Goal: Information Seeking & Learning: Learn about a topic

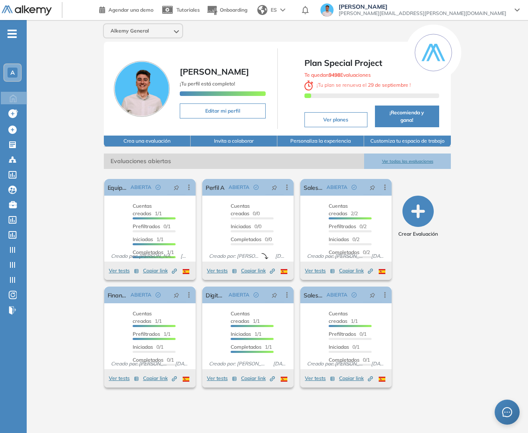
click at [290, 9] on div "ES" at bounding box center [272, 10] width 36 height 17
click at [295, 38] on li "Inglés" at bounding box center [274, 41] width 41 height 13
click at [290, 7] on div "EN" at bounding box center [271, 10] width 37 height 17
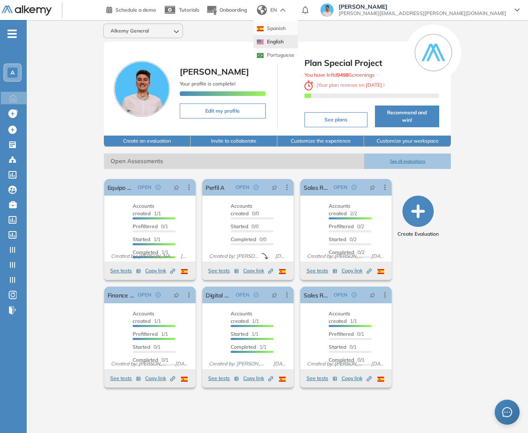
click at [298, 29] on li "Spanish" at bounding box center [275, 28] width 44 height 13
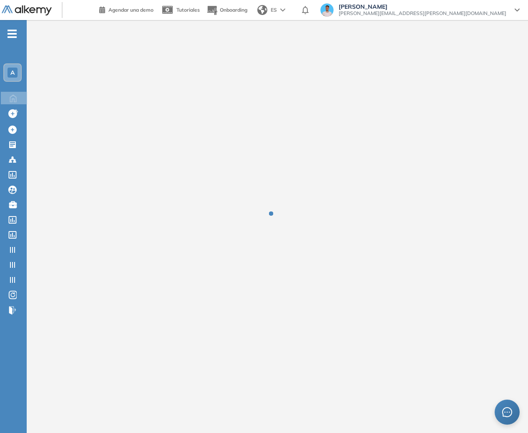
click at [277, 12] on span "ES" at bounding box center [274, 10] width 6 height 8
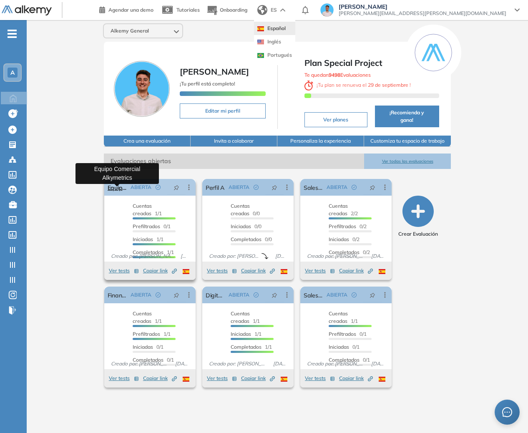
click at [118, 196] on link "Equipo Comercial Alkymetrics" at bounding box center [118, 187] width 20 height 17
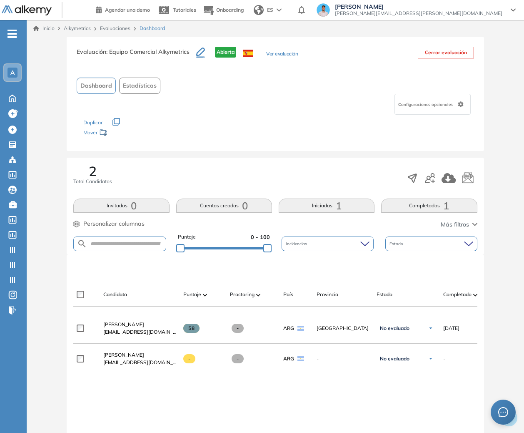
click at [115, 327] on span "Lucas Billone" at bounding box center [123, 324] width 41 height 6
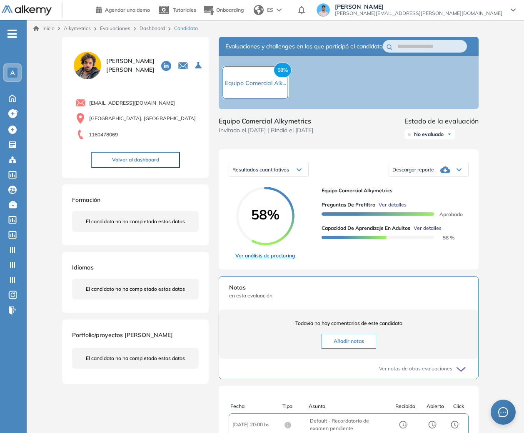
click at [279, 259] on link "Ver análisis de proctoring" at bounding box center [266, 256] width 60 height 8
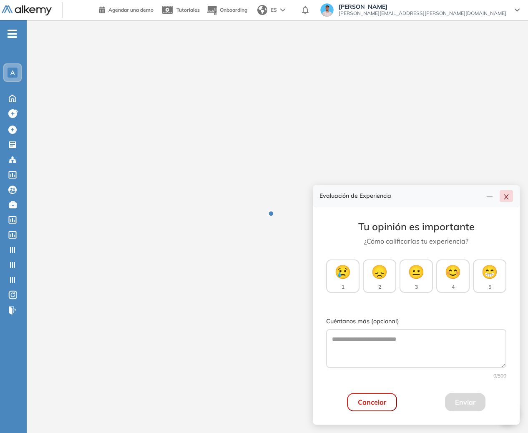
click at [507, 191] on button "button" at bounding box center [505, 196] width 13 height 12
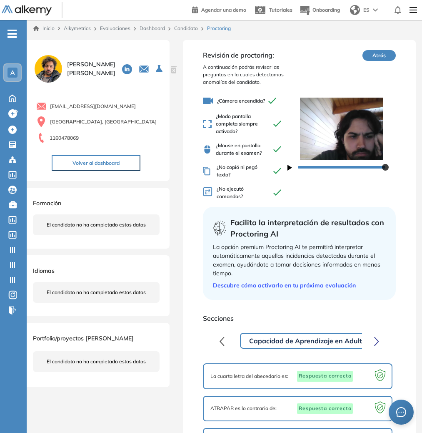
click at [179, 28] on link "Candidato" at bounding box center [186, 28] width 24 height 6
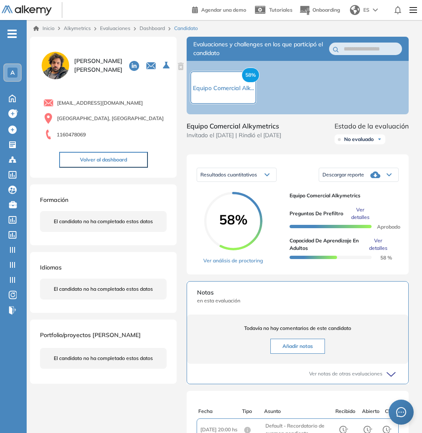
click at [156, 29] on link "Dashboard" at bounding box center [152, 28] width 25 height 6
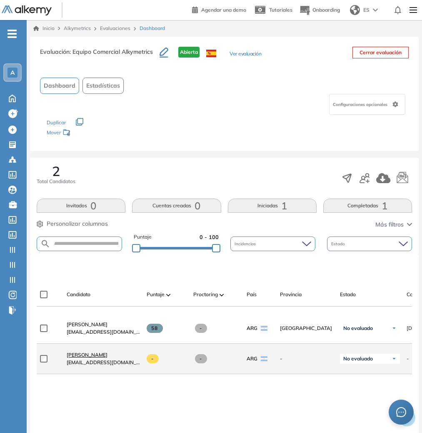
click at [105, 356] on span "[PERSON_NAME] Noguer" at bounding box center [87, 354] width 41 height 6
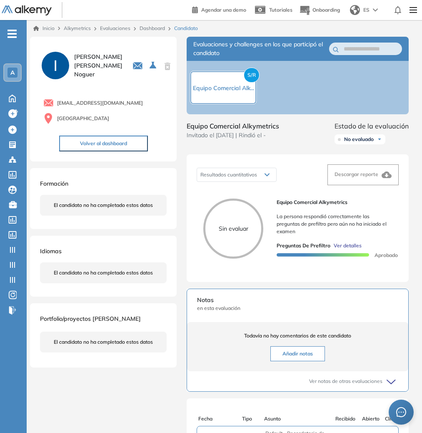
click at [122, 25] on div "Evaluaciones" at bounding box center [117, 29] width 40 height 8
click at [124, 27] on link "Evaluaciones" at bounding box center [115, 28] width 30 height 6
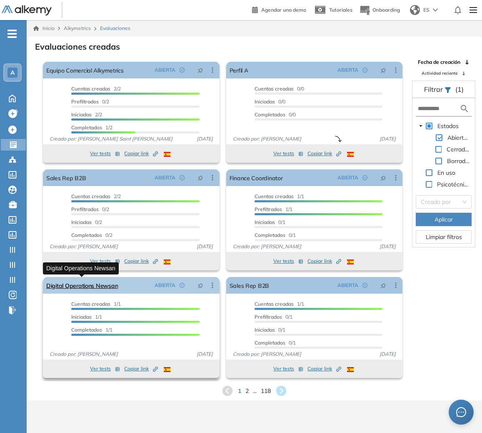
click at [95, 289] on link "Digital Operations Newsan" at bounding box center [82, 285] width 72 height 17
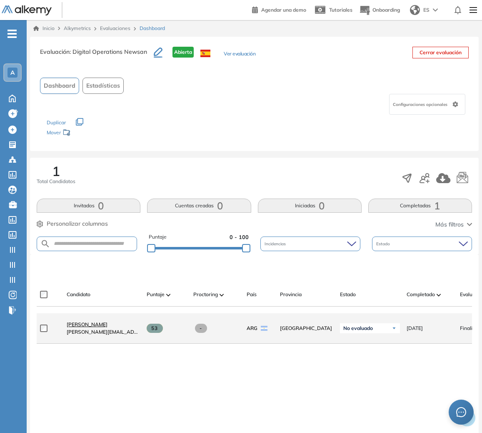
click at [93, 324] on span "Sofia Grigorjev" at bounding box center [87, 324] width 41 height 6
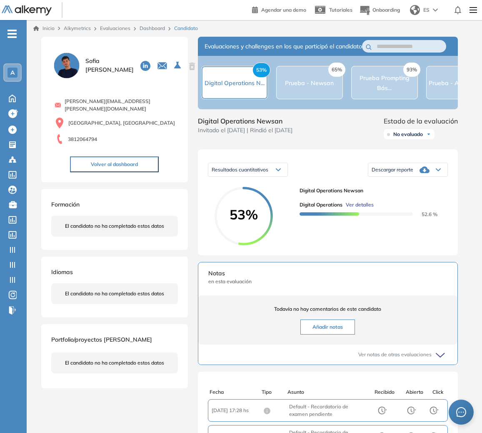
click at [282, 228] on div "53%" at bounding box center [254, 216] width 78 height 58
click at [337, 82] on div "65% Prueba - Newsan" at bounding box center [309, 82] width 67 height 33
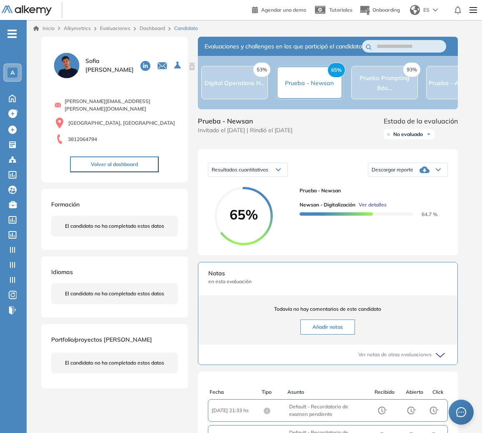
click at [379, 99] on div "93% Prueba Prompting Bás..." at bounding box center [384, 82] width 67 height 33
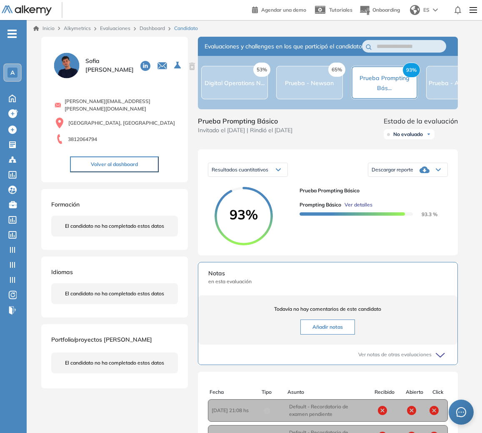
click at [442, 83] on div "50% Prueba - AlfaPeople ..." at bounding box center [459, 83] width 61 height 10
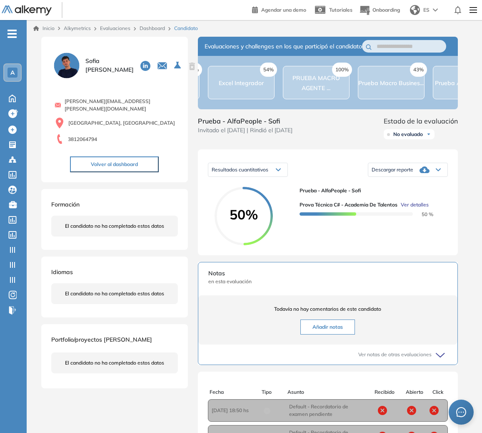
scroll to position [0, 584]
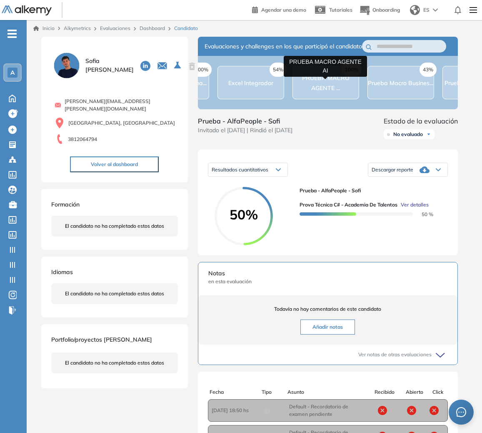
click at [332, 91] on span "PRUEBA MACRO AGENTE ..." at bounding box center [326, 83] width 48 height 18
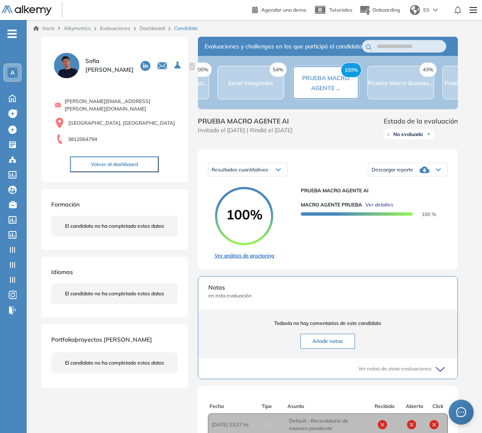
click at [263, 259] on link "Ver análisis de proctoring" at bounding box center [245, 256] width 60 height 8
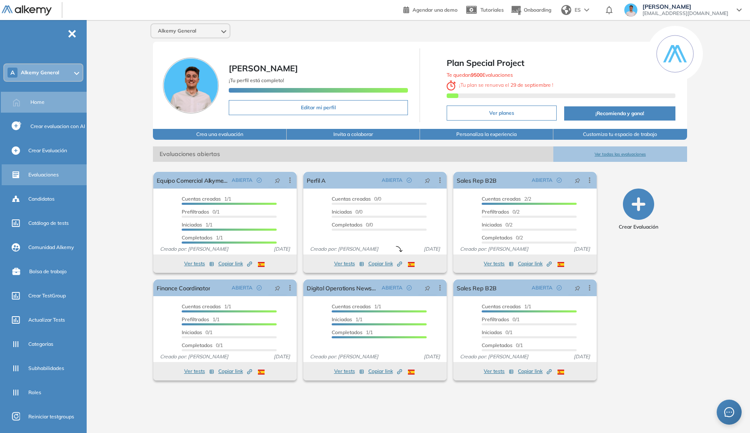
click at [38, 179] on div "Evaluaciones" at bounding box center [56, 175] width 57 height 14
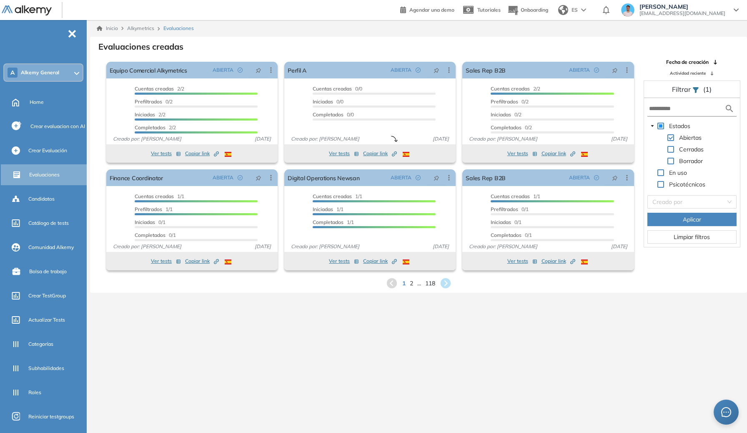
click at [446, 282] on icon at bounding box center [445, 283] width 13 height 13
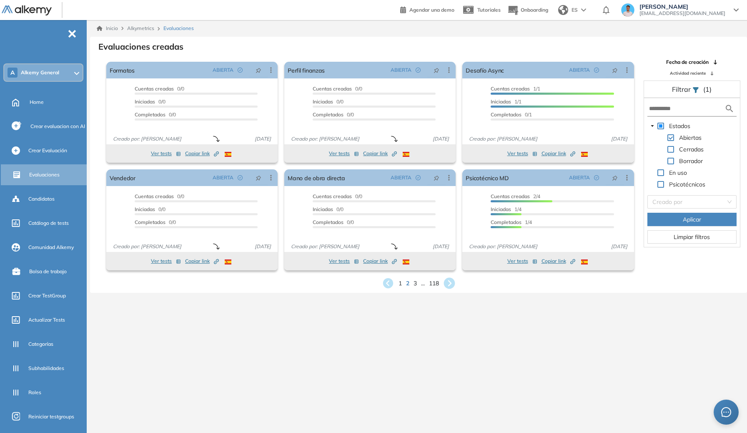
click at [447, 280] on icon at bounding box center [449, 283] width 11 height 11
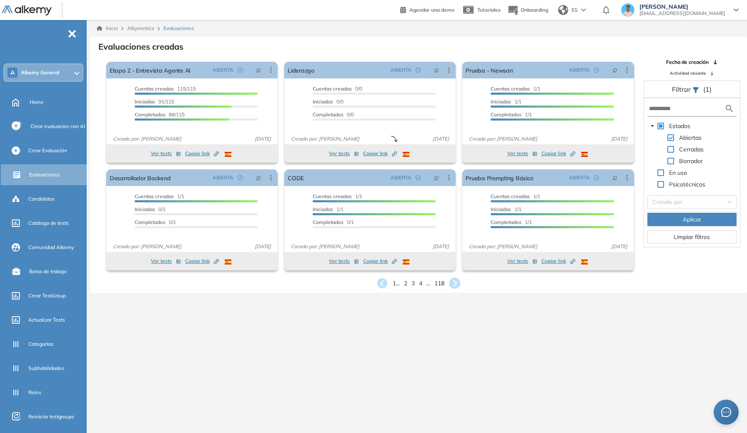
click at [453, 279] on icon at bounding box center [454, 283] width 11 height 11
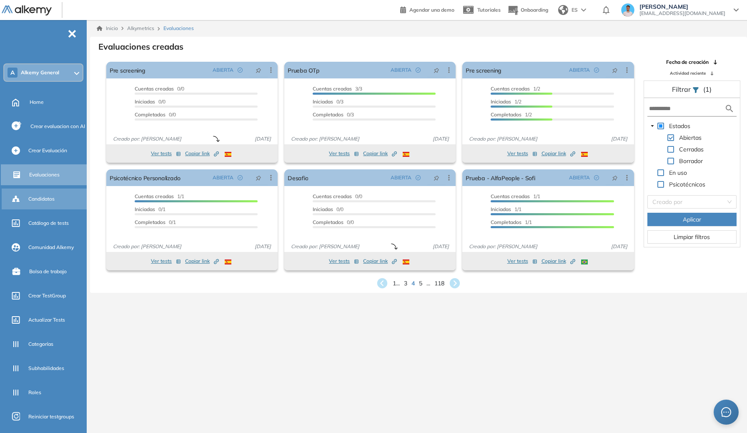
click at [47, 188] on div "Candidatos" at bounding box center [45, 198] width 87 height 21
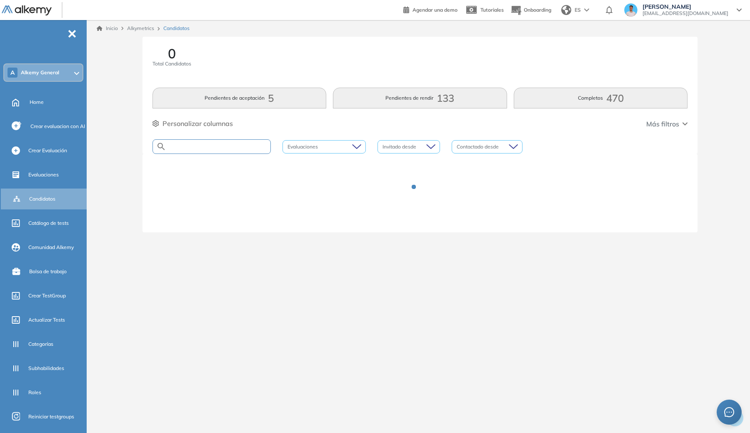
click at [183, 146] on input "text" at bounding box center [218, 146] width 104 height 6
type input "*"
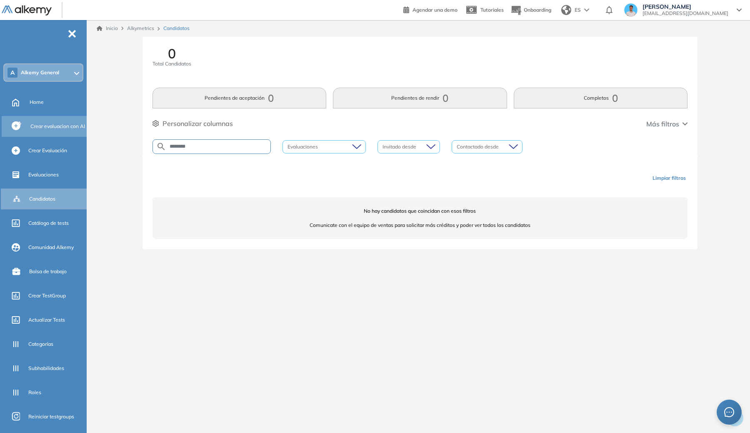
drag, startPoint x: 217, startPoint y: 148, endPoint x: 44, endPoint y: 131, distance: 173.9
click at [45, 131] on div "General Training Alkemy Perfil Todos los espacios A Alkemy General Home Alkymet…" at bounding box center [375, 216] width 750 height 433
type input "*****"
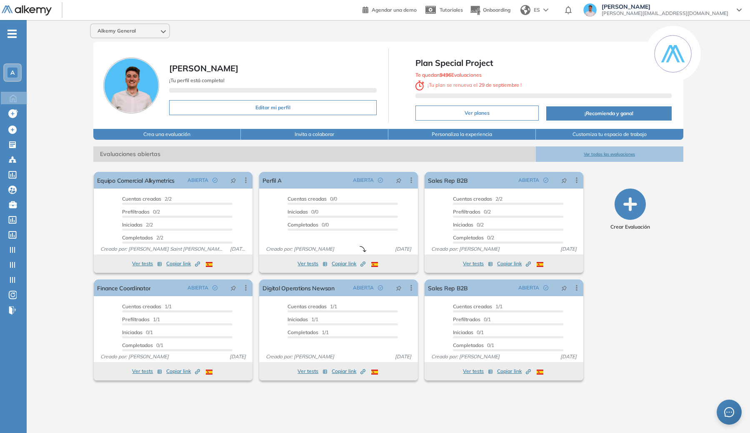
click at [6, 25] on div "-" at bounding box center [3, 26] width 7 height 7
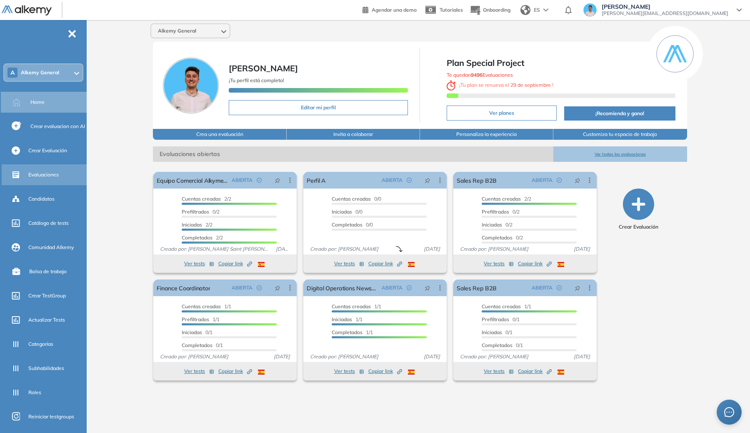
click at [52, 168] on div "Evaluaciones" at bounding box center [56, 175] width 57 height 14
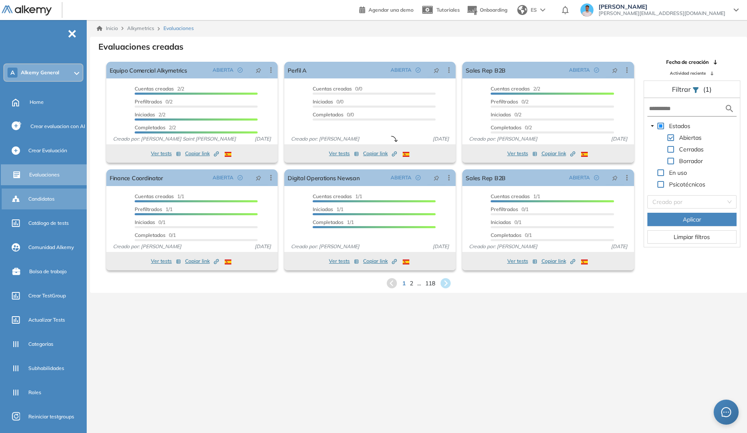
click at [55, 195] on div "Candidatos" at bounding box center [56, 199] width 57 height 14
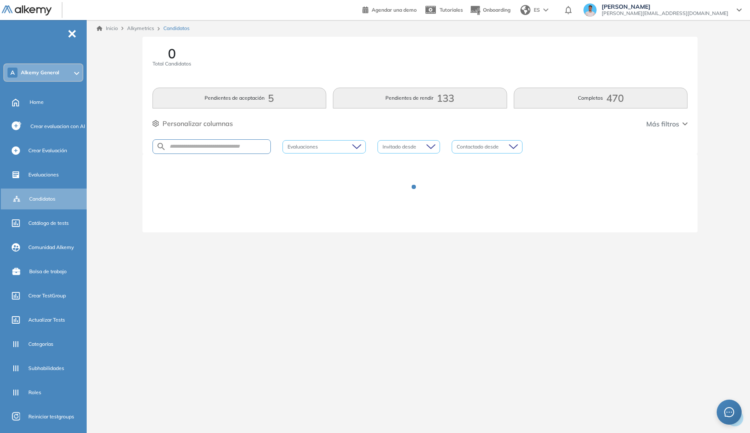
click at [187, 155] on div at bounding box center [421, 193] width 556 height 78
click at [196, 149] on input "text" at bounding box center [218, 146] width 104 height 6
type input "*********"
type input "*"
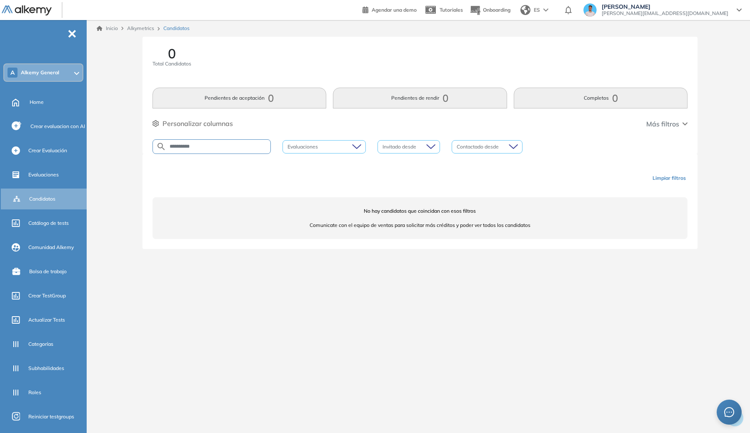
drag, startPoint x: 223, startPoint y: 153, endPoint x: 191, endPoint y: 147, distance: 32.2
click at [191, 148] on div "**********" at bounding box center [212, 146] width 118 height 15
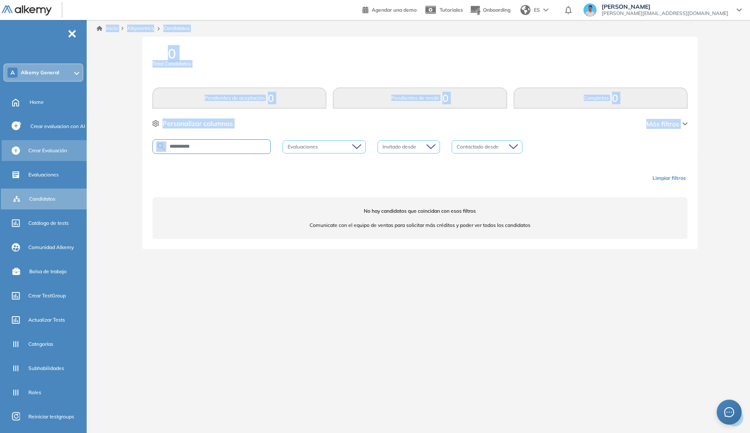
drag, startPoint x: 217, startPoint y: 143, endPoint x: 43, endPoint y: 143, distance: 173.4
click at [43, 143] on div "General Training Alkemy Perfil Todos los espacios A Alkemy General Home Alkymet…" at bounding box center [375, 216] width 750 height 433
click at [161, 136] on div "**********" at bounding box center [421, 95] width 556 height 117
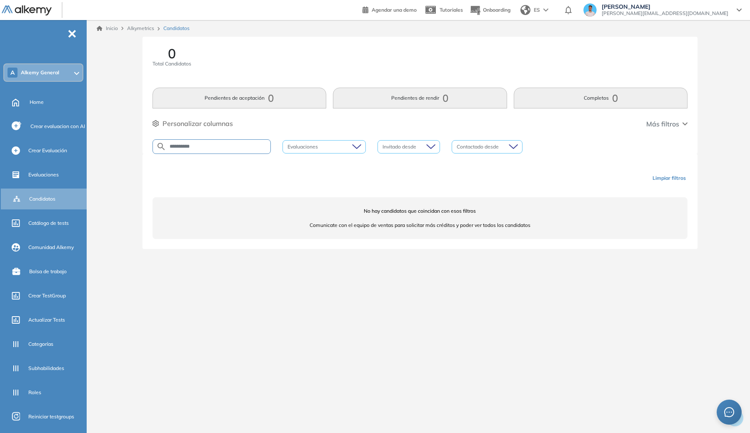
click at [188, 146] on input "**********" at bounding box center [218, 146] width 104 height 6
type input "****"
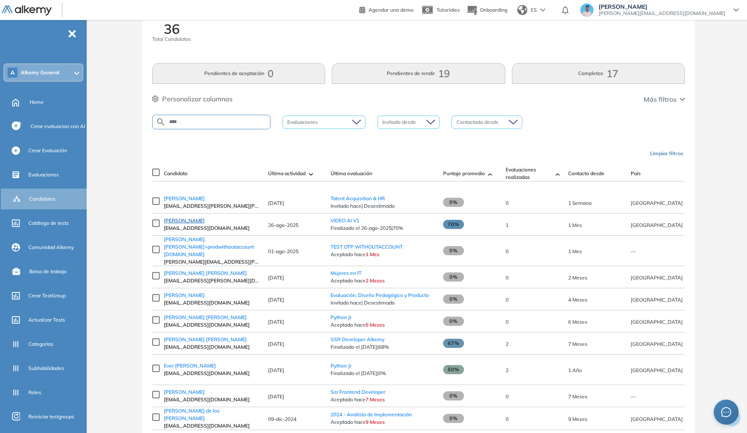
scroll to position [26, 0]
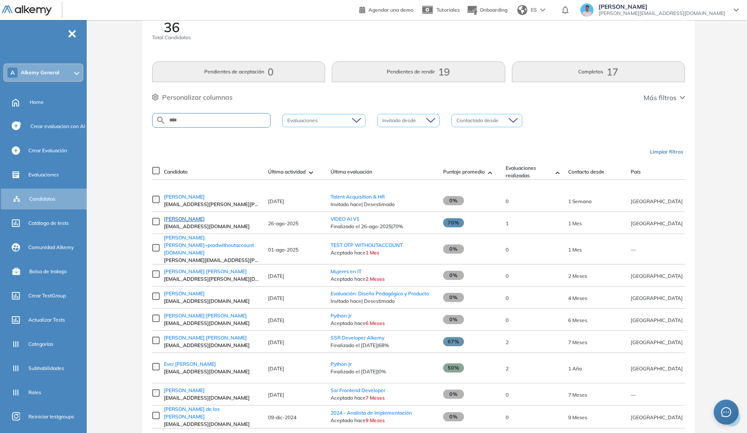
click at [185, 222] on span "[PERSON_NAME]" at bounding box center [184, 219] width 41 height 6
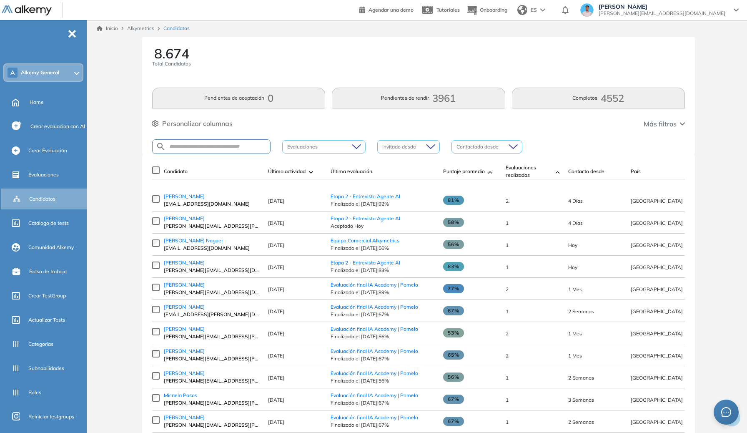
click at [214, 151] on div at bounding box center [211, 146] width 118 height 15
click at [217, 146] on input "text" at bounding box center [218, 146] width 104 height 6
type input "**********"
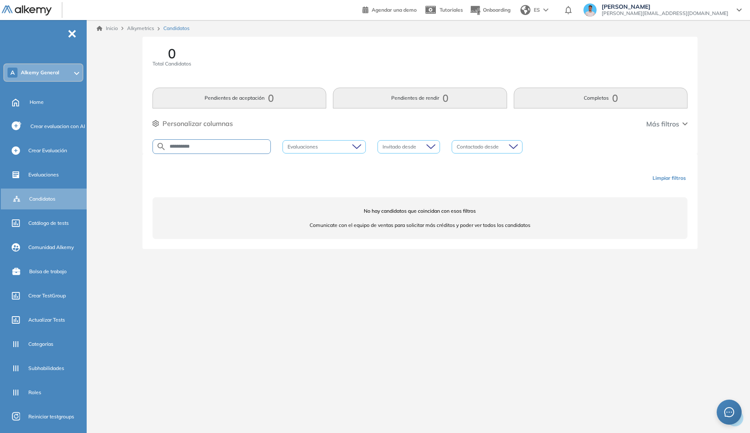
click at [188, 146] on input "**********" at bounding box center [218, 146] width 104 height 6
click at [196, 146] on input "**********" at bounding box center [218, 146] width 104 height 6
click at [28, 173] on span "Evaluaciones" at bounding box center [43, 175] width 30 height 8
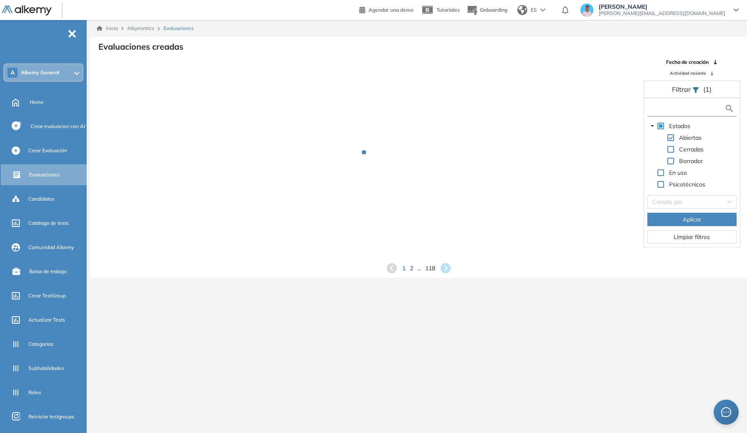
click at [700, 108] on input "text" at bounding box center [686, 108] width 75 height 9
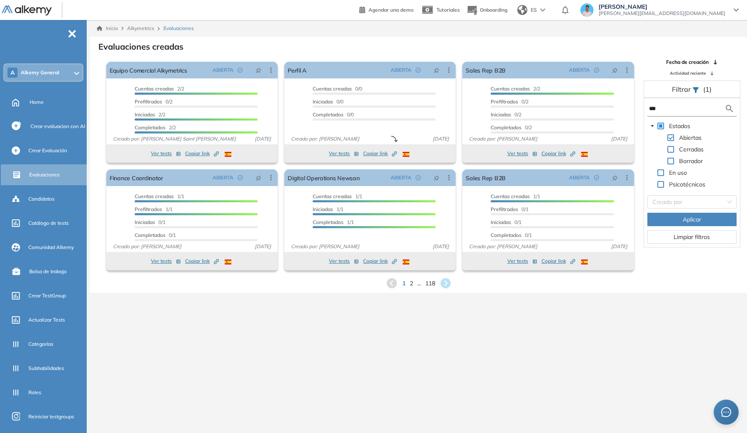
type input "***"
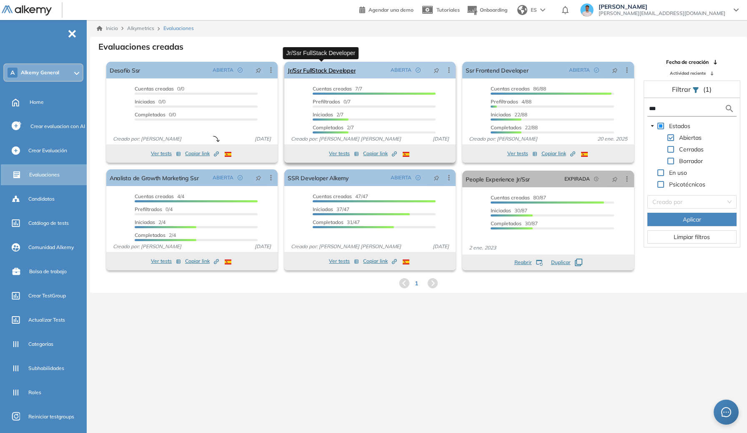
click at [315, 66] on link "Jr/Ssr FullStack Developer" at bounding box center [322, 70] width 68 height 17
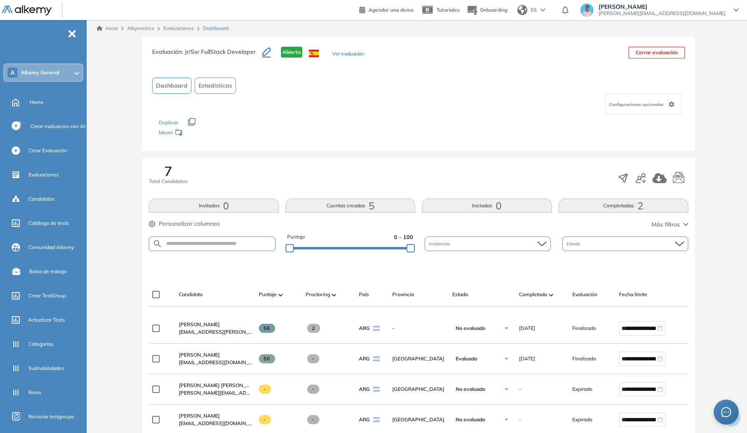
click at [167, 27] on link "Evaluaciones" at bounding box center [178, 28] width 30 height 6
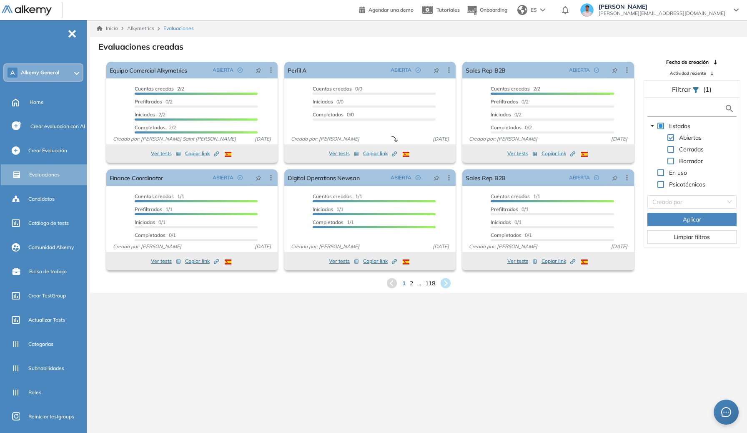
click at [680, 110] on input "text" at bounding box center [686, 108] width 75 height 9
type input "***"
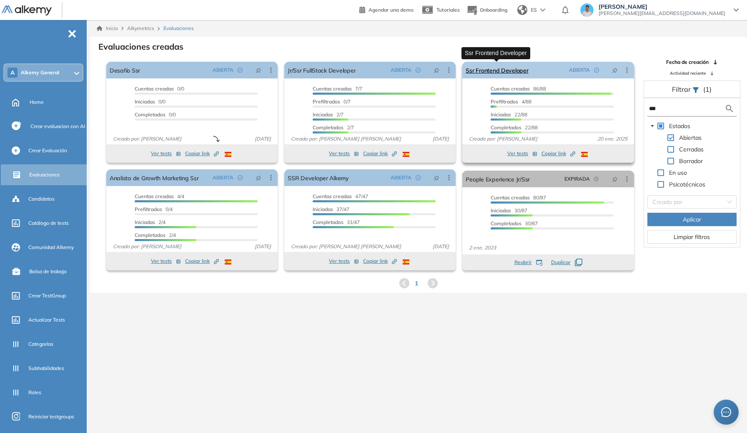
click at [510, 70] on link "Ssr Frontend Developer" at bounding box center [497, 70] width 63 height 17
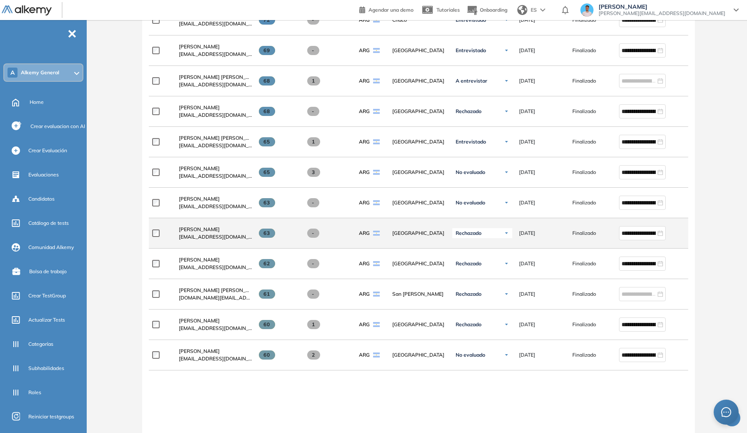
scroll to position [452, 0]
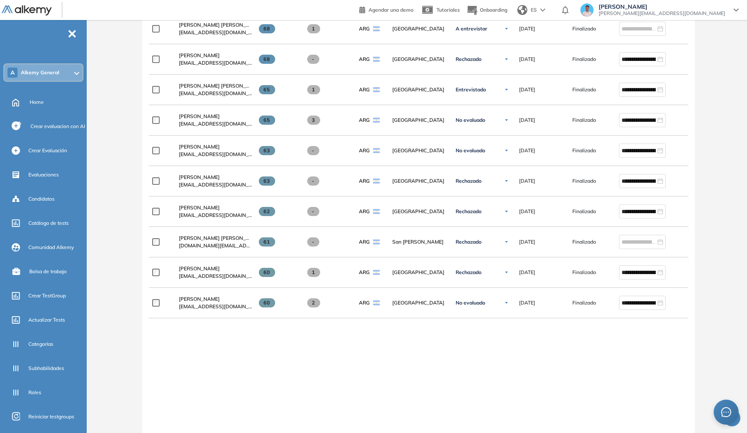
click at [173, 321] on div at bounding box center [418, 321] width 539 height 7
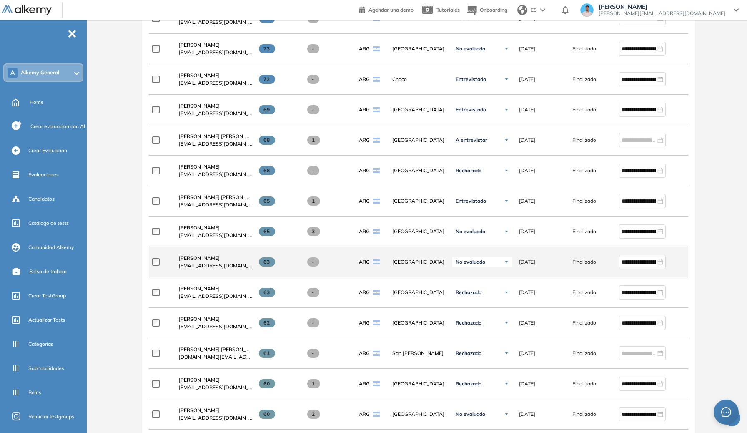
scroll to position [315, 0]
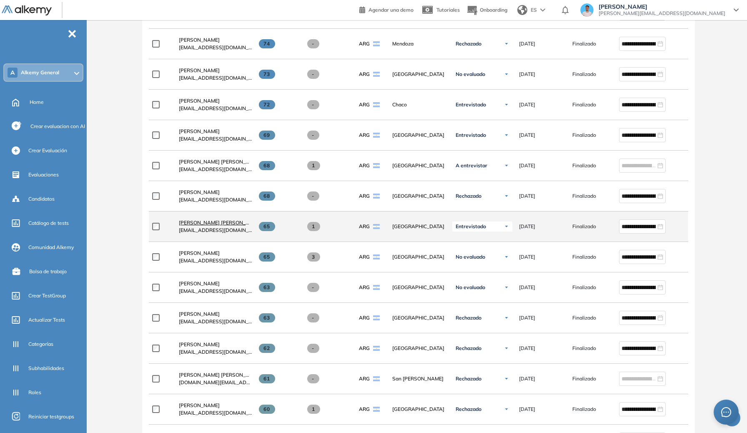
click at [214, 226] on span "[PERSON_NAME] [PERSON_NAME]" at bounding box center [220, 222] width 83 height 6
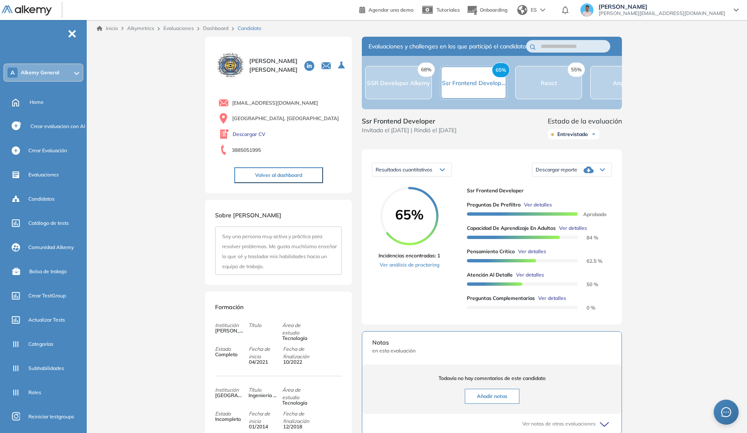
click at [548, 299] on div "Preguntas de Prefiltro Ver detalles Aprobado Capacidad de Aprendizaje en Adulto…" at bounding box center [536, 252] width 138 height 117
click at [549, 302] on span "Ver detalles" at bounding box center [552, 298] width 28 height 8
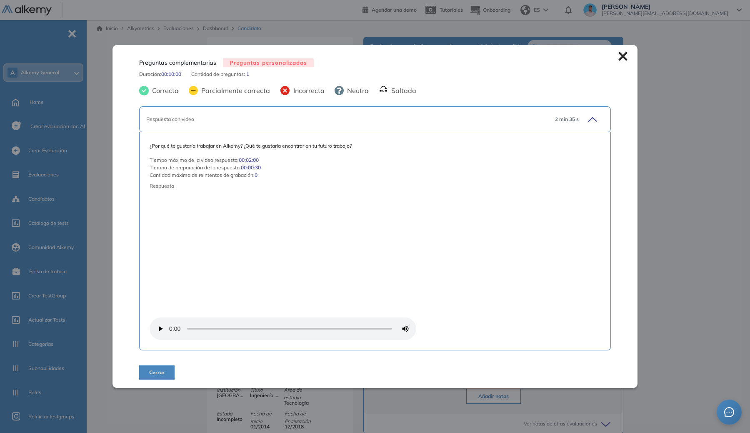
click at [271, 120] on div "Respuesta con video" at bounding box center [347, 119] width 402 height 8
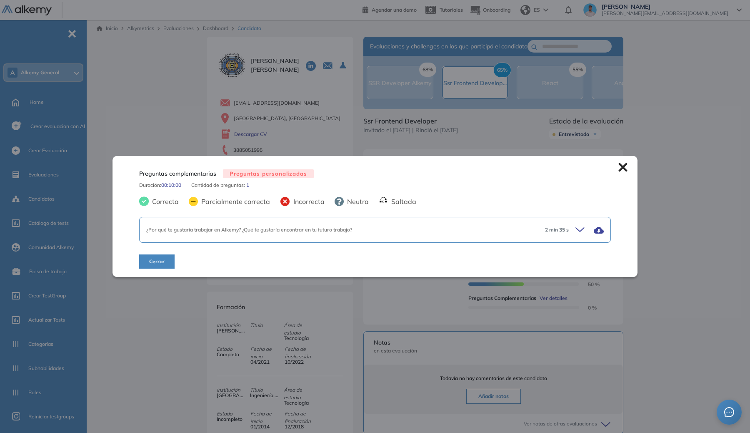
click at [629, 166] on div "Preguntas complementarias Preguntas personalizadas Duración : 00:10:00 Cantidad…" at bounding box center [375, 216] width 525 height 121
click at [620, 161] on div "Preguntas complementarias Preguntas personalizadas Duración : 00:10:00 Cantidad…" at bounding box center [375, 216] width 525 height 121
click at [620, 170] on icon at bounding box center [623, 167] width 9 height 9
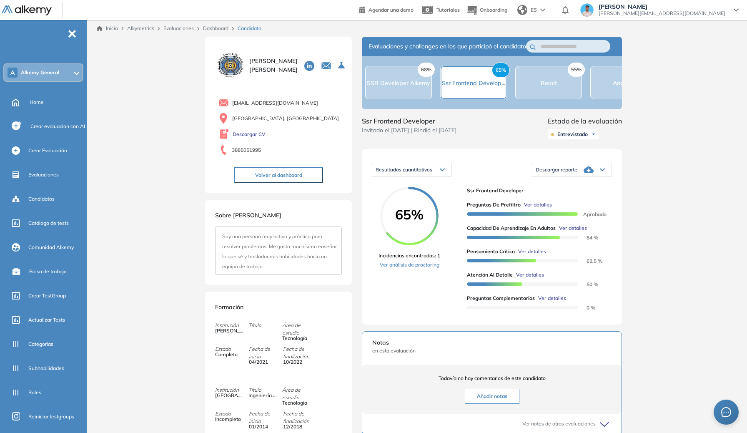
drag, startPoint x: 436, startPoint y: 146, endPoint x: 442, endPoint y: 142, distance: 7.4
click at [437, 143] on div "Ssr Frontend Developer Invitado el [DATE] | Rindió el [DATE]" at bounding box center [409, 129] width 95 height 27
drag, startPoint x: 442, startPoint y: 142, endPoint x: 432, endPoint y: 139, distance: 10.4
click at [442, 135] on span "Invitado el [DATE] | Rindió el [DATE]" at bounding box center [409, 130] width 95 height 9
drag, startPoint x: 412, startPoint y: 141, endPoint x: 398, endPoint y: 138, distance: 13.5
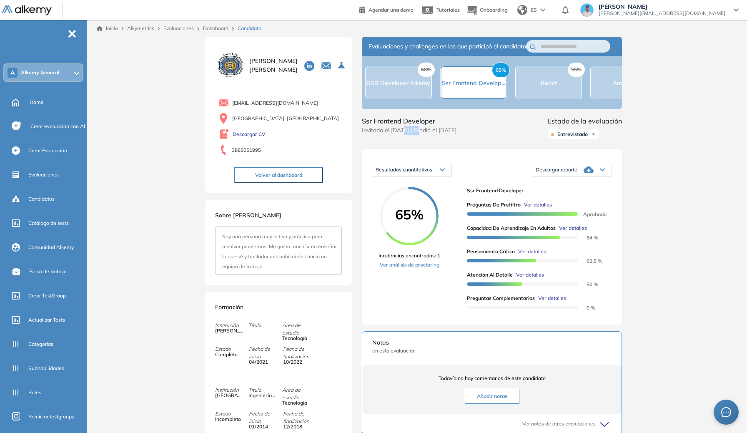
click at [399, 135] on span "Invitado el [DATE] | Rindió el [DATE]" at bounding box center [409, 130] width 95 height 9
drag, startPoint x: 398, startPoint y: 138, endPoint x: 427, endPoint y: 135, distance: 28.9
click at [399, 135] on span "Invitado el [DATE] | Rindió el [DATE]" at bounding box center [409, 130] width 95 height 9
click at [432, 135] on span "Invitado el [DATE] | Rindió el [DATE]" at bounding box center [409, 130] width 95 height 9
drag, startPoint x: 391, startPoint y: 136, endPoint x: 444, endPoint y: 136, distance: 53.8
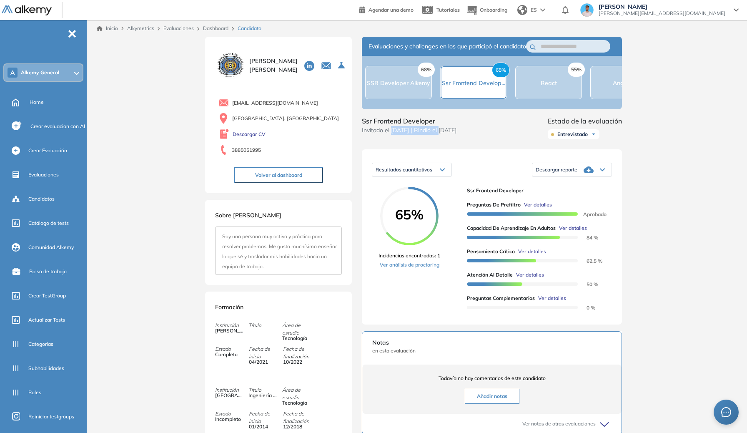
click at [444, 135] on span "Invitado el [DATE] | Rindió el [DATE]" at bounding box center [409, 130] width 95 height 9
click at [446, 135] on span "Invitado el [DATE] | Rindió el [DATE]" at bounding box center [409, 130] width 95 height 9
drag, startPoint x: 504, startPoint y: 141, endPoint x: 425, endPoint y: 137, distance: 79.3
click at [425, 137] on div "Ssr Frontend Developer Invitado el [DATE] | Rindió el [DATE] Estado de la evalu…" at bounding box center [492, 129] width 260 height 27
drag, startPoint x: 391, startPoint y: 138, endPoint x: 451, endPoint y: 140, distance: 60.5
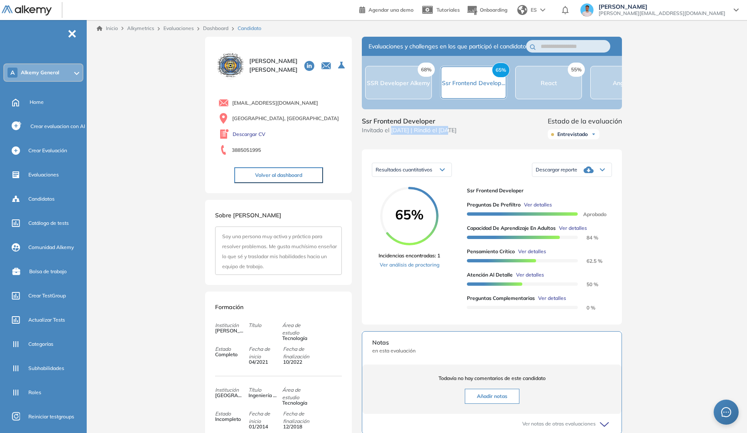
click at [451, 135] on span "Invitado el [DATE] | Rindió el [DATE]" at bounding box center [409, 130] width 95 height 9
click at [212, 31] on link "Dashboard" at bounding box center [215, 28] width 25 height 6
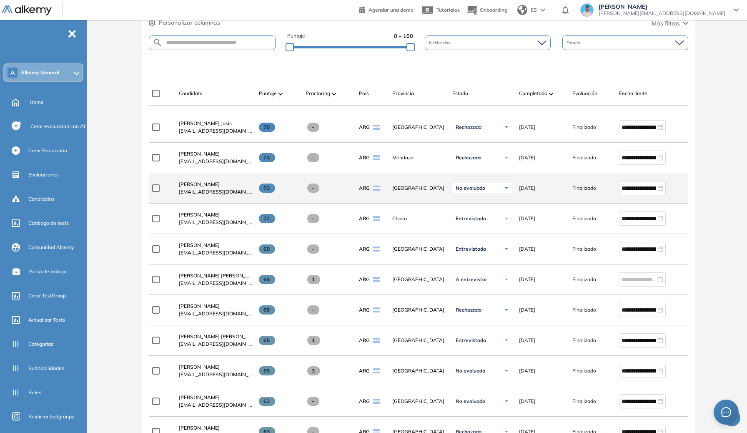
scroll to position [223, 0]
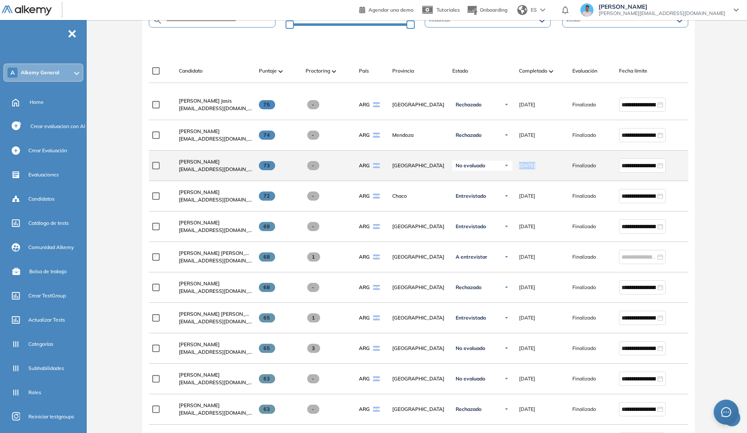
drag, startPoint x: 520, startPoint y: 169, endPoint x: 533, endPoint y: 172, distance: 13.2
click at [533, 169] on span "[DATE]" at bounding box center [527, 166] width 16 height 8
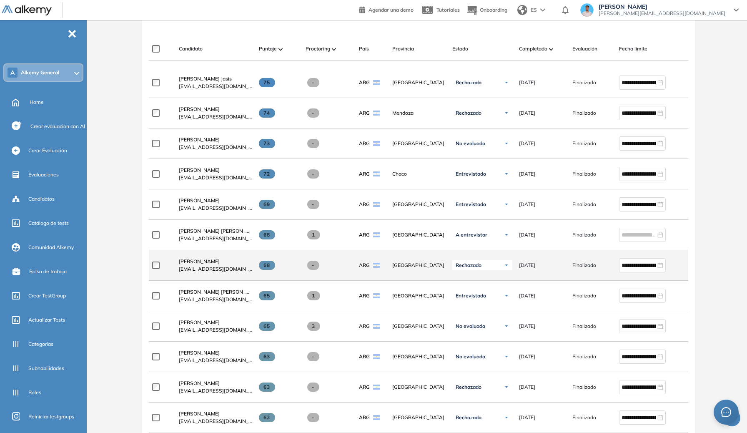
scroll to position [252, 0]
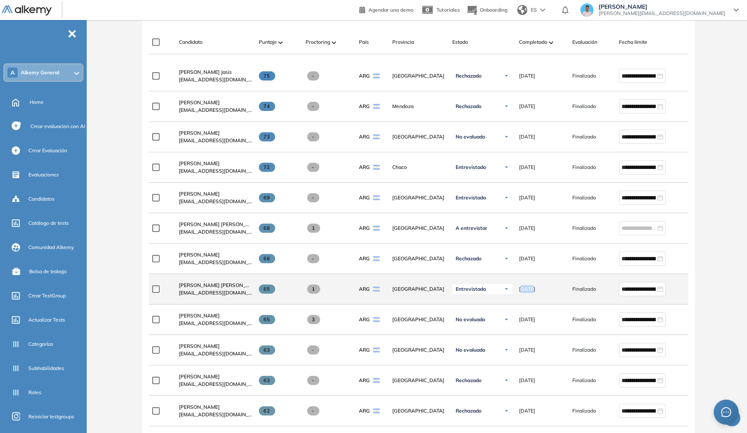
drag, startPoint x: 523, startPoint y: 291, endPoint x: 535, endPoint y: 288, distance: 13.1
click at [534, 289] on span "[DATE]" at bounding box center [527, 289] width 16 height 8
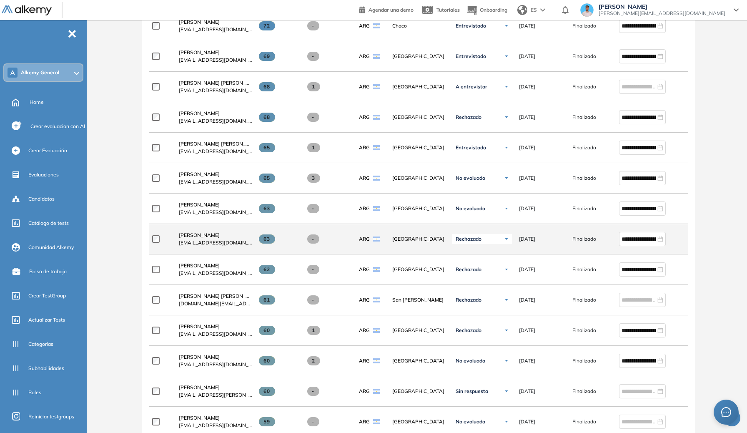
scroll to position [376, 0]
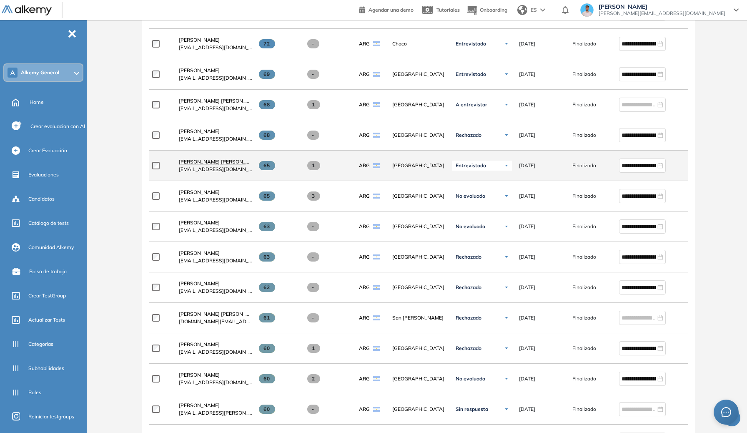
click at [206, 164] on span "[PERSON_NAME] [PERSON_NAME]" at bounding box center [220, 161] width 83 height 6
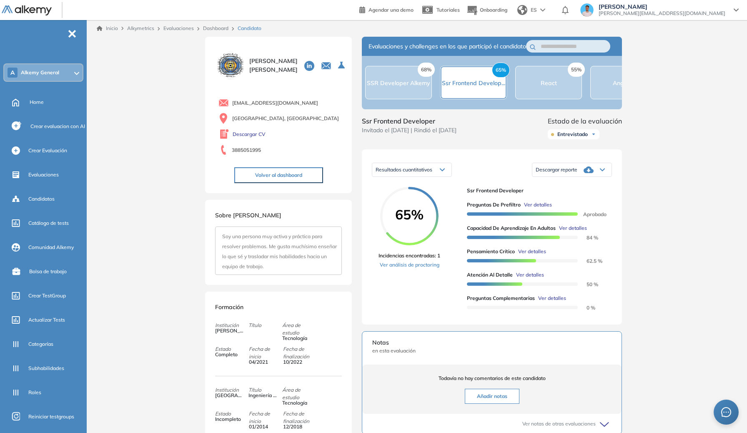
click at [542, 208] on span "Ver detalles" at bounding box center [538, 205] width 28 height 8
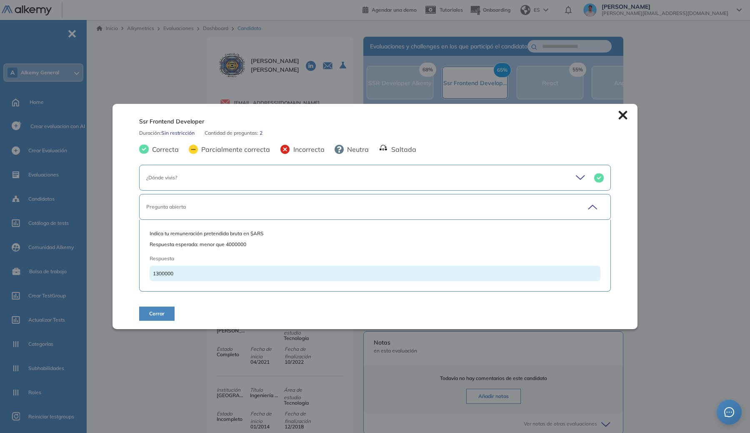
click at [284, 206] on div "Pregunta abierta" at bounding box center [352, 207] width 412 height 8
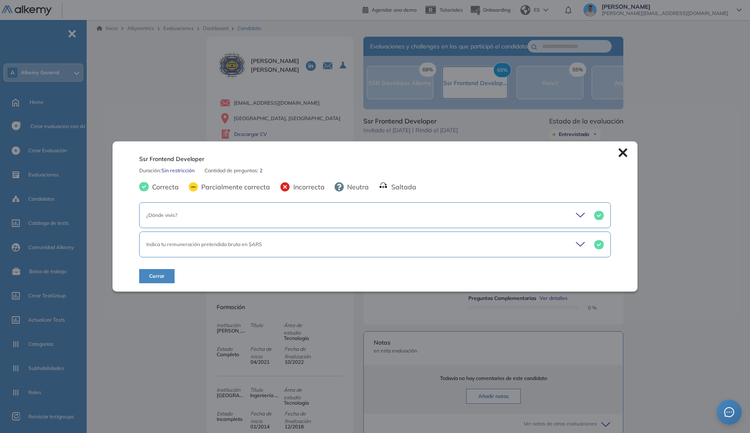
click at [284, 188] on icon at bounding box center [285, 186] width 9 height 9
click at [286, 221] on div "¿Dónde vivis?" at bounding box center [375, 215] width 472 height 26
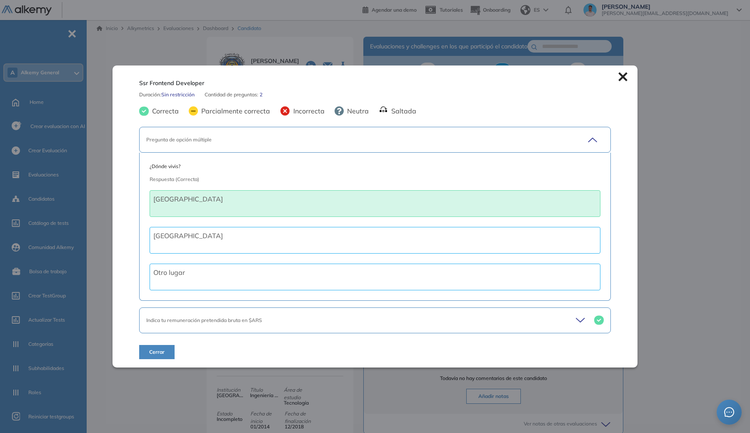
click at [625, 76] on div "Ssr Frontend Developer Duración : Sin restricción Cantidad de preguntas: 2 Corr…" at bounding box center [375, 216] width 525 height 302
click at [622, 76] on icon at bounding box center [623, 76] width 9 height 9
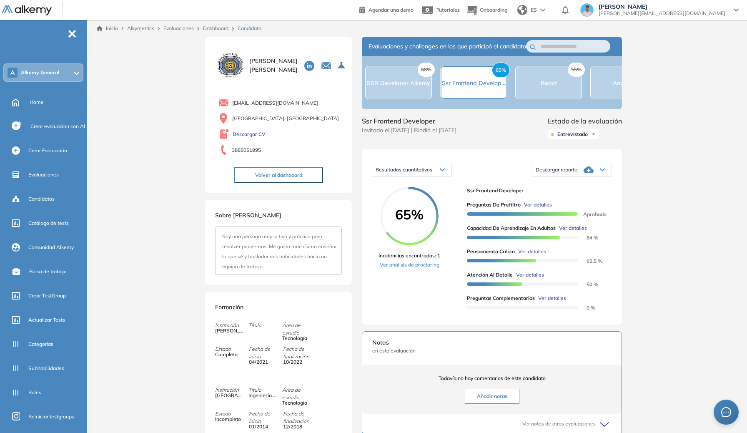
click at [383, 98] on div "68% SSR Developer Alkemy" at bounding box center [398, 82] width 67 height 33
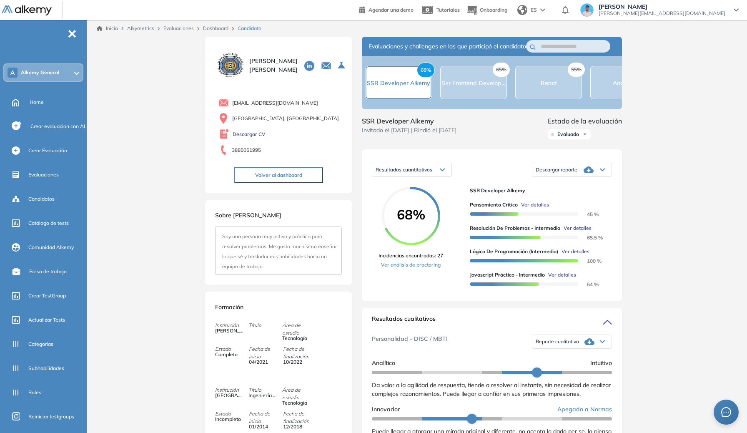
click at [203, 31] on link "Dashboard" at bounding box center [215, 28] width 25 height 6
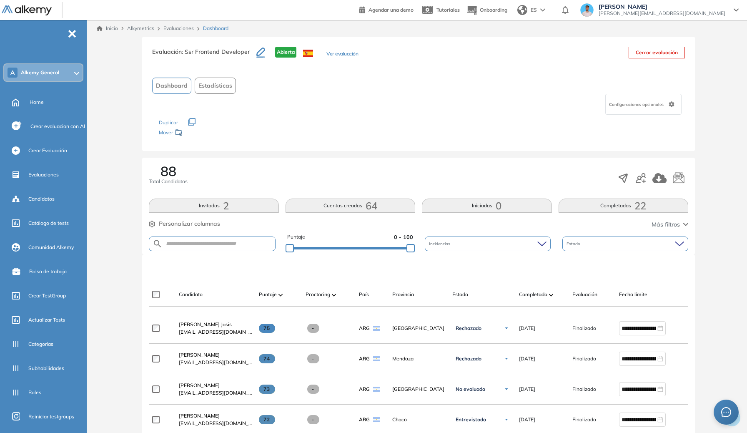
click at [180, 31] on link "Evaluaciones" at bounding box center [178, 28] width 30 height 6
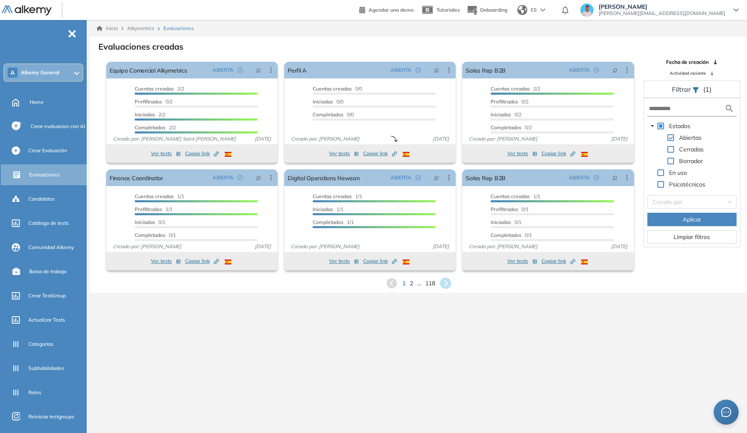
click at [449, 287] on icon at bounding box center [445, 283] width 11 height 11
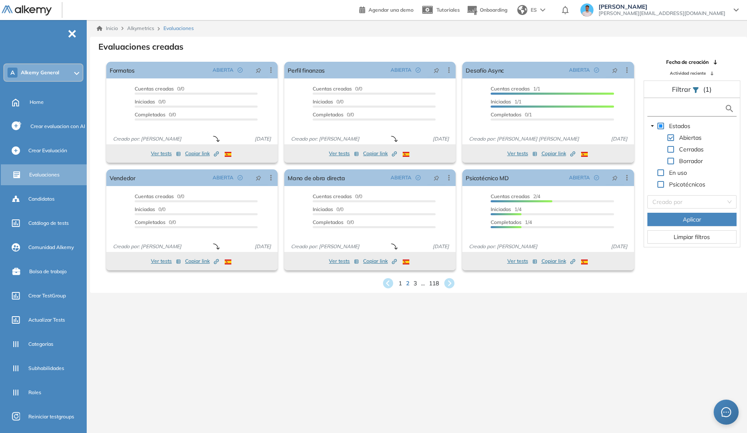
click at [678, 112] on input "text" at bounding box center [686, 108] width 75 height 9
type input "***"
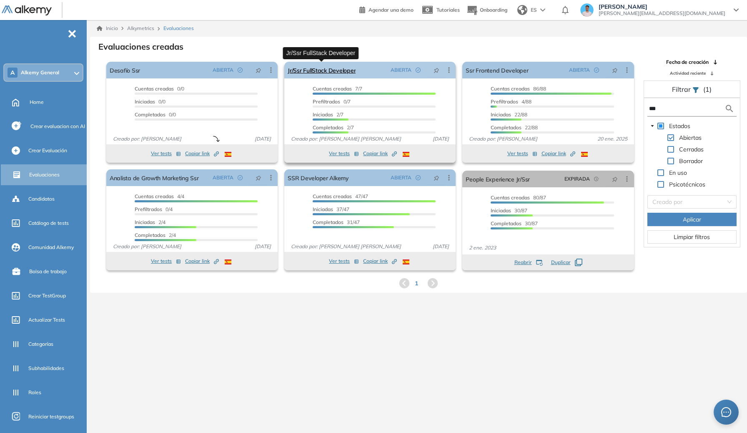
click at [329, 72] on link "Jr/Ssr FullStack Developer" at bounding box center [322, 70] width 68 height 17
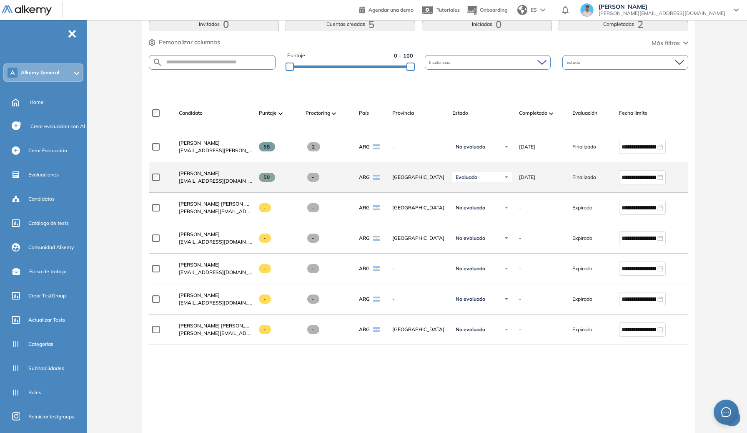
scroll to position [231, 0]
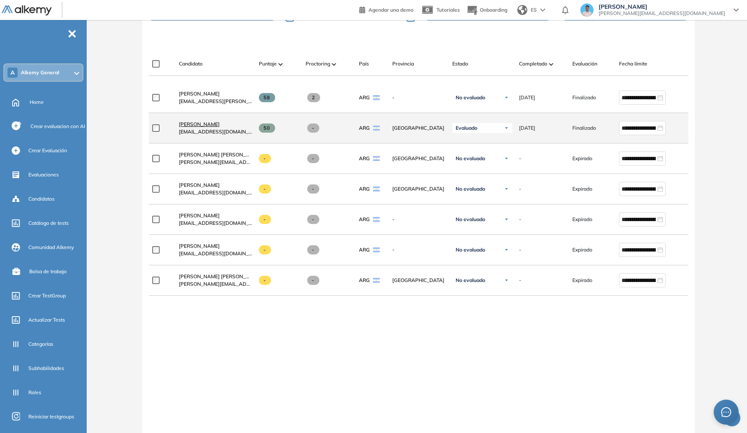
click at [204, 125] on span "[PERSON_NAME]" at bounding box center [199, 124] width 41 height 6
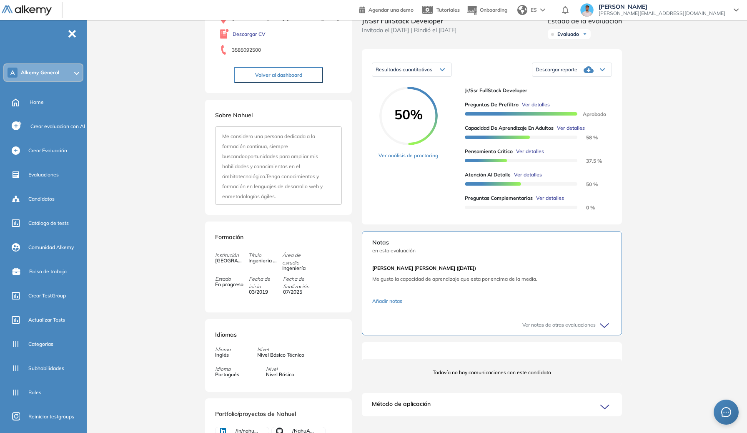
scroll to position [81, 0]
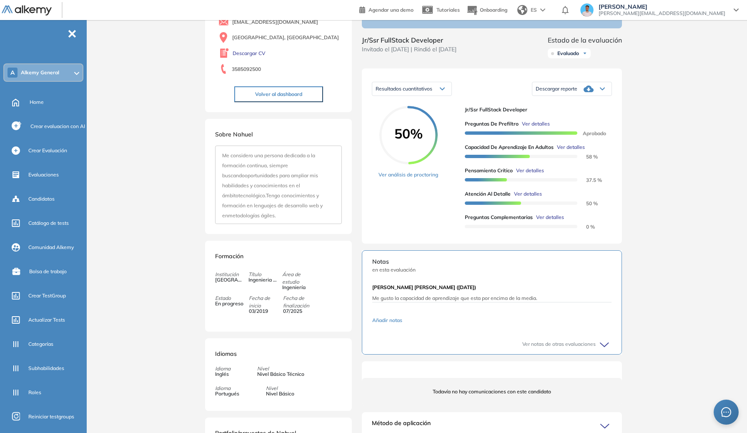
click at [531, 128] on span "Ver detalles" at bounding box center [536, 124] width 28 height 8
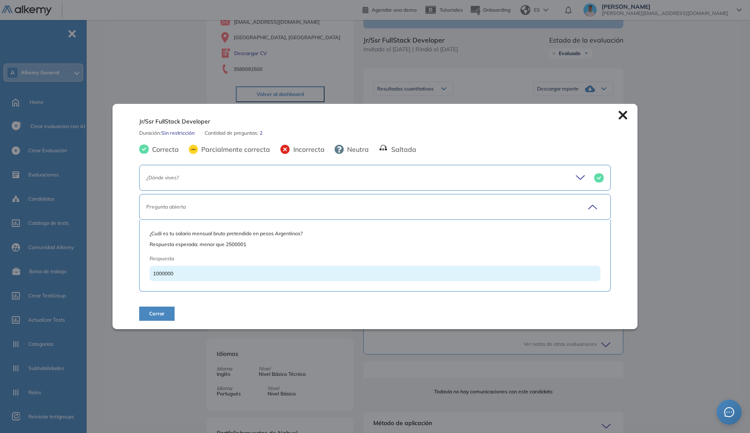
click at [270, 202] on div "Pregunta abierta" at bounding box center [375, 207] width 472 height 26
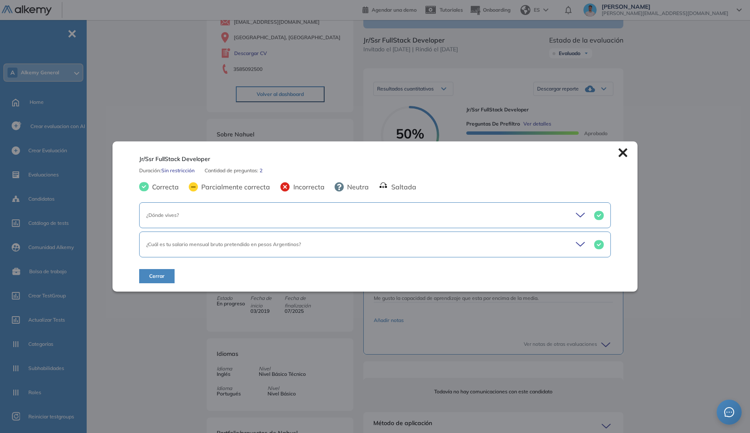
click at [275, 181] on div "Jr/Ssr FullStack Developer Duración : Sin restricción Cantidad de preguntas: 2 …" at bounding box center [375, 216] width 525 height 151
drag, startPoint x: 282, startPoint y: 205, endPoint x: 283, endPoint y: 211, distance: 5.9
click at [284, 212] on div "¿Dónde vives?" at bounding box center [375, 215] width 472 height 26
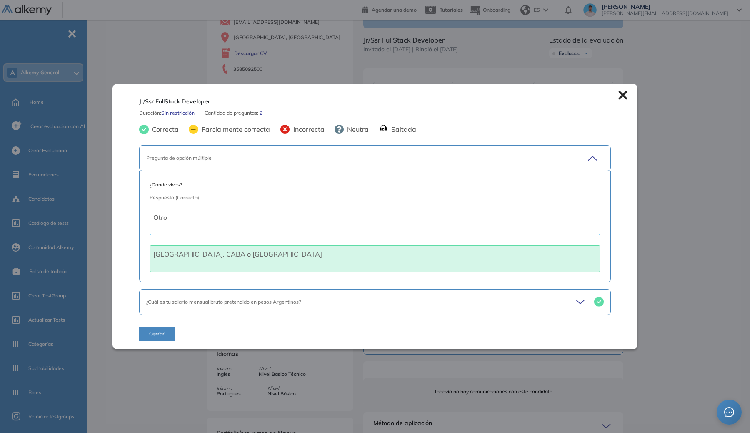
click at [294, 166] on div "Pregunta de opción múltiple" at bounding box center [375, 158] width 472 height 26
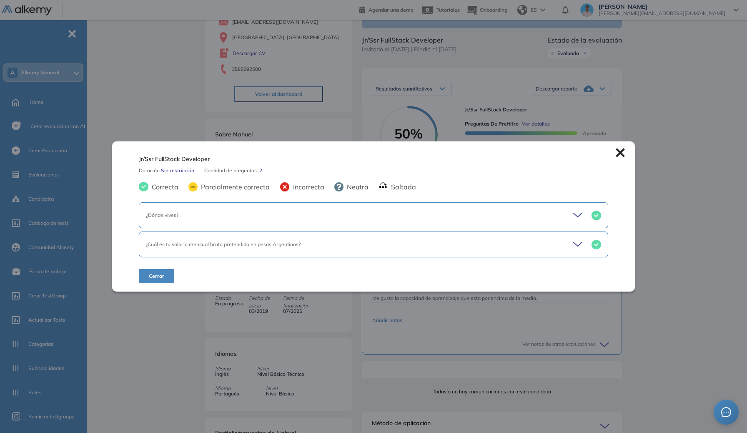
click at [503, 80] on div "Jr/Ssr FullStack Developer Duración : Sin restricción Cantidad de preguntas: 2 …" at bounding box center [419, 217] width 434 height 522
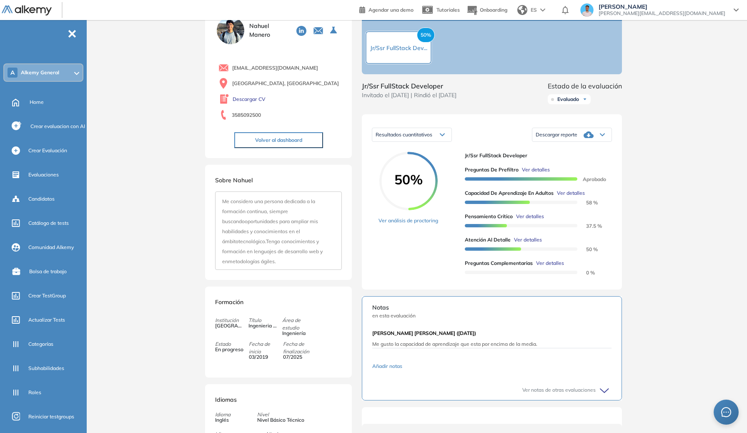
scroll to position [0, 0]
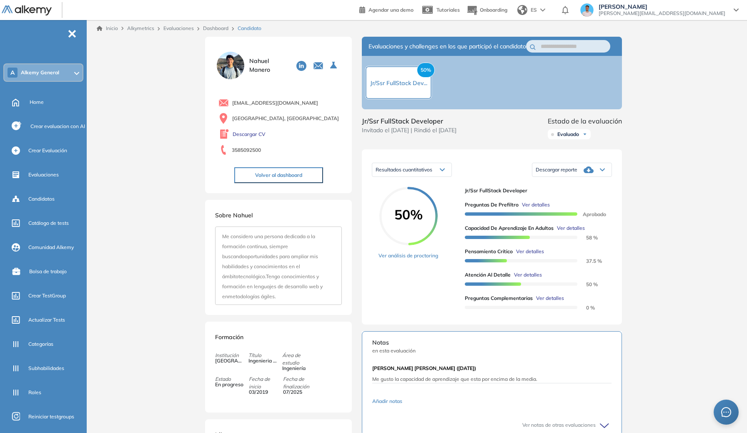
click at [222, 33] on div "Inicio Alkymetrics Evaluaciones Dashboard Candidato" at bounding box center [418, 28] width 657 height 17
click at [223, 31] on link "Dashboard" at bounding box center [215, 28] width 25 height 6
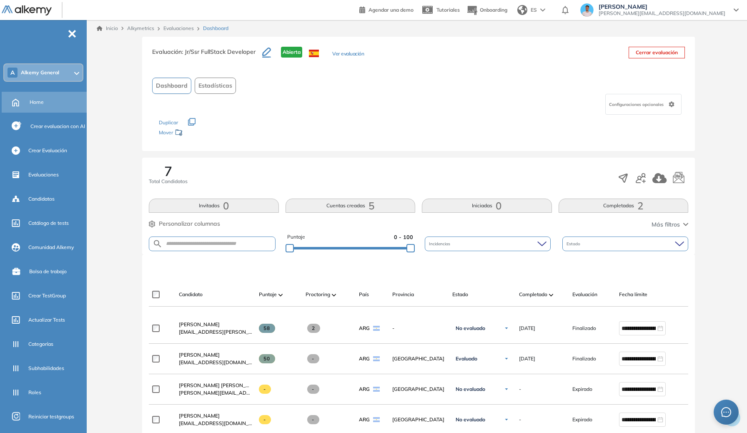
click at [50, 108] on div "Home" at bounding box center [57, 102] width 55 height 14
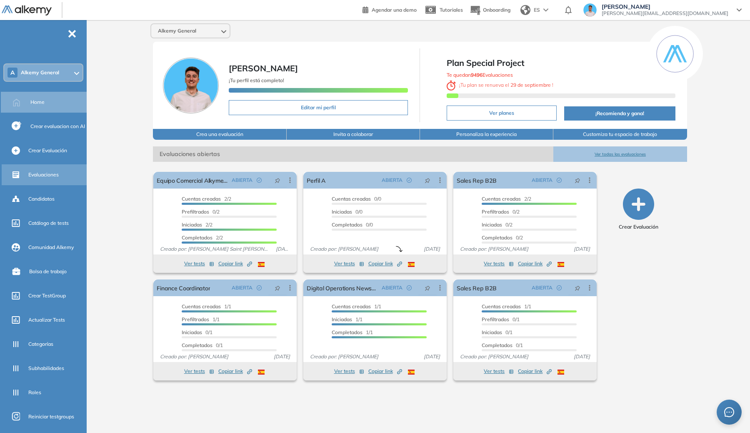
click at [41, 180] on div "Evaluaciones" at bounding box center [56, 175] width 57 height 14
